Goal: Task Accomplishment & Management: Use online tool/utility

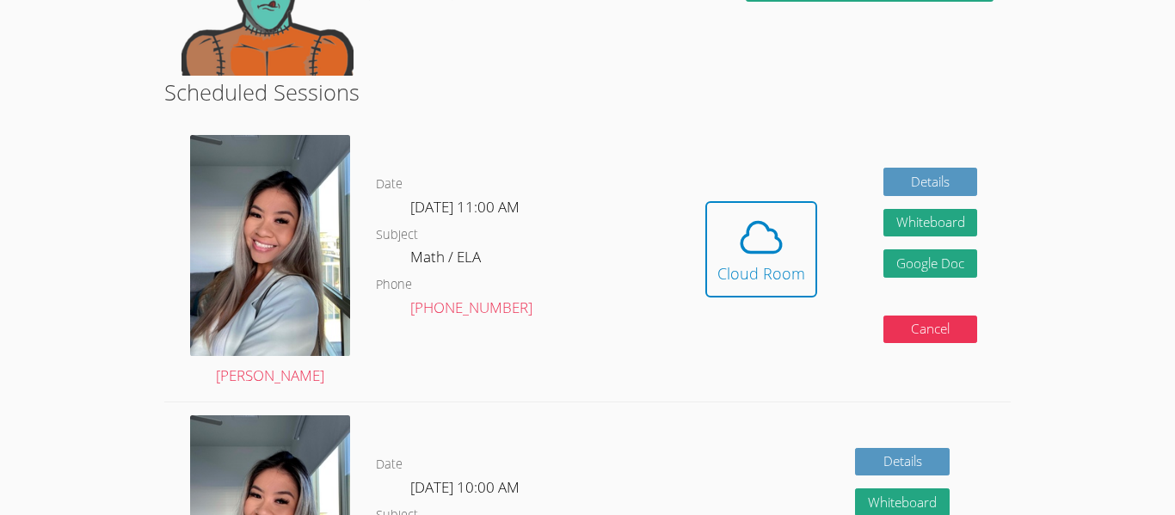
scroll to position [379, 0]
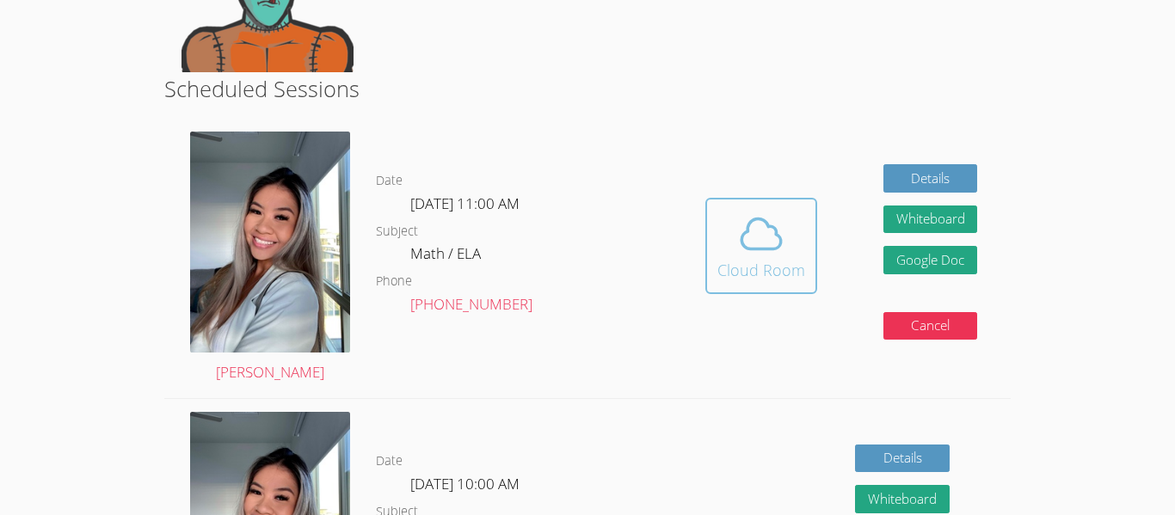
click at [761, 218] on icon at bounding box center [761, 234] width 48 height 48
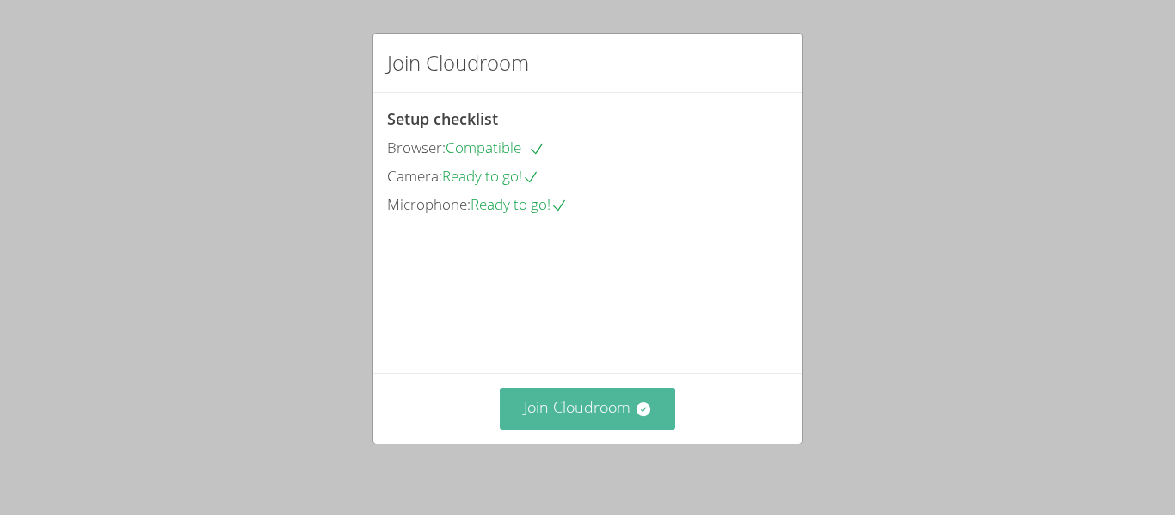
click at [604, 399] on button "Join Cloudroom" at bounding box center [588, 409] width 176 height 42
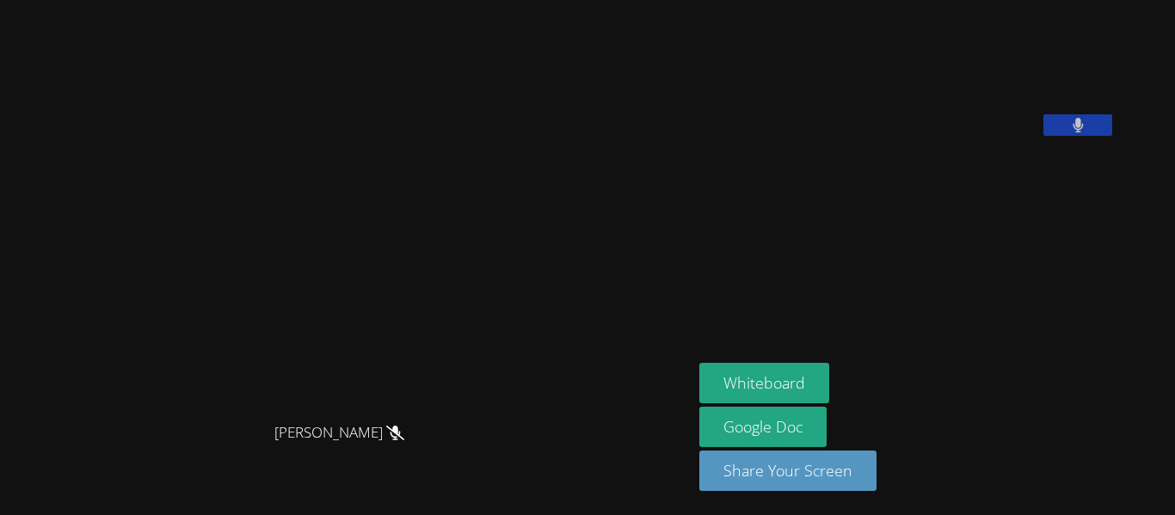
click at [1112, 136] on button at bounding box center [1078, 125] width 69 height 22
